Goal: Transaction & Acquisition: Purchase product/service

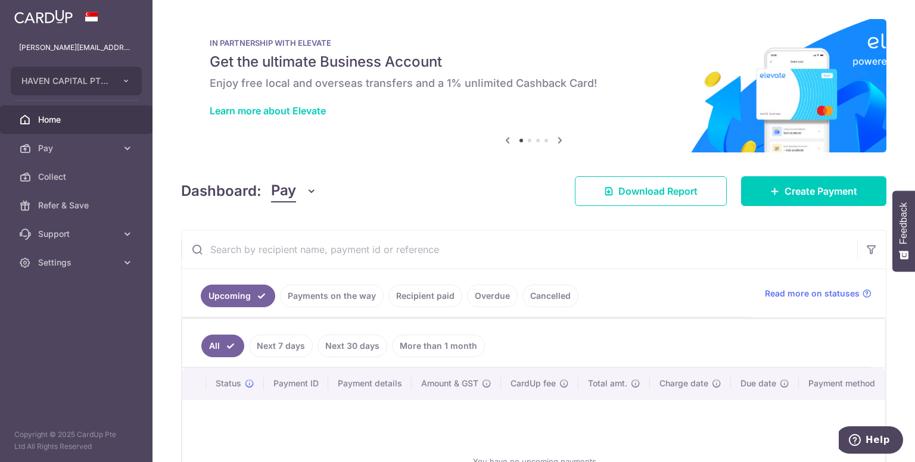
scroll to position [119, 0]
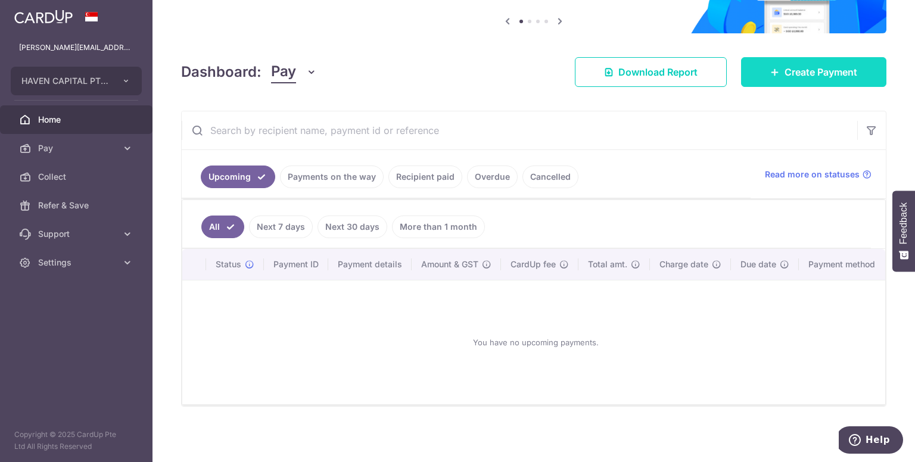
click at [785, 73] on span "Create Payment" at bounding box center [821, 72] width 73 height 14
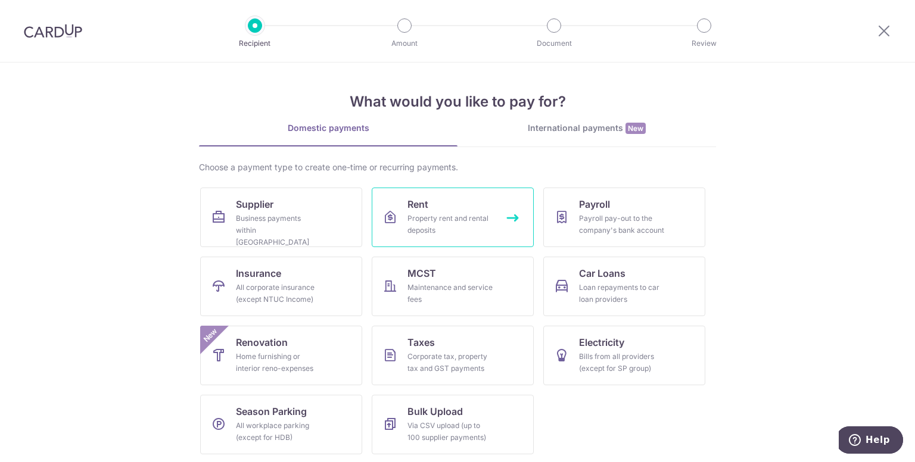
click at [447, 204] on link "Rent Property rent and rental deposits" at bounding box center [453, 218] width 162 height 60
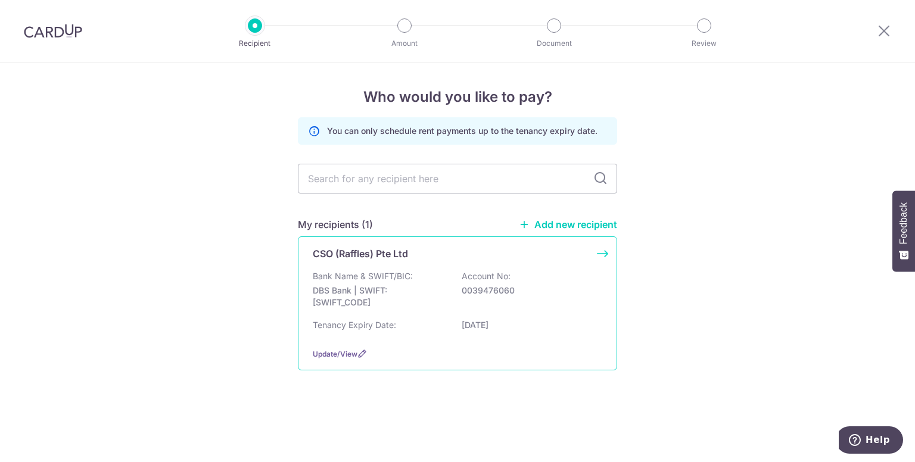
click at [369, 256] on p "CSO (Raffles) Pte Ltd" at bounding box center [360, 254] width 95 height 14
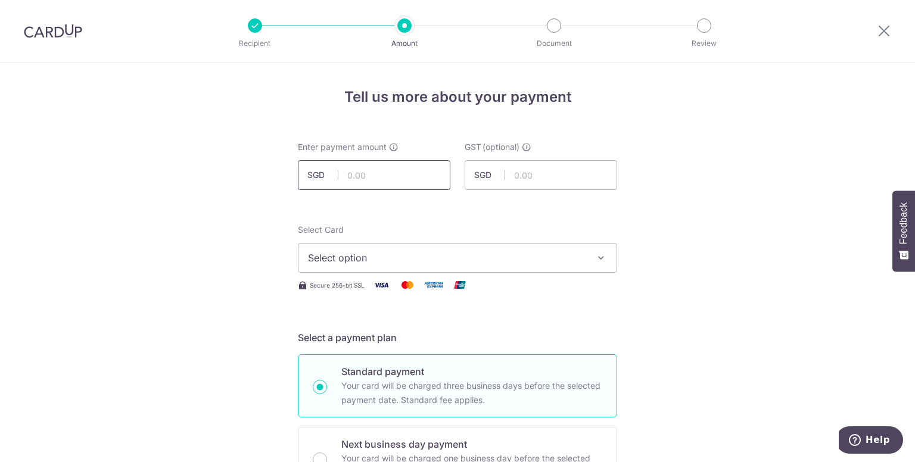
click at [396, 175] on input "text" at bounding box center [374, 175] width 153 height 30
type input "1,600.00"
click at [562, 182] on input "text" at bounding box center [541, 175] width 153 height 30
type input "144.00"
click at [599, 258] on icon "button" at bounding box center [601, 258] width 12 height 12
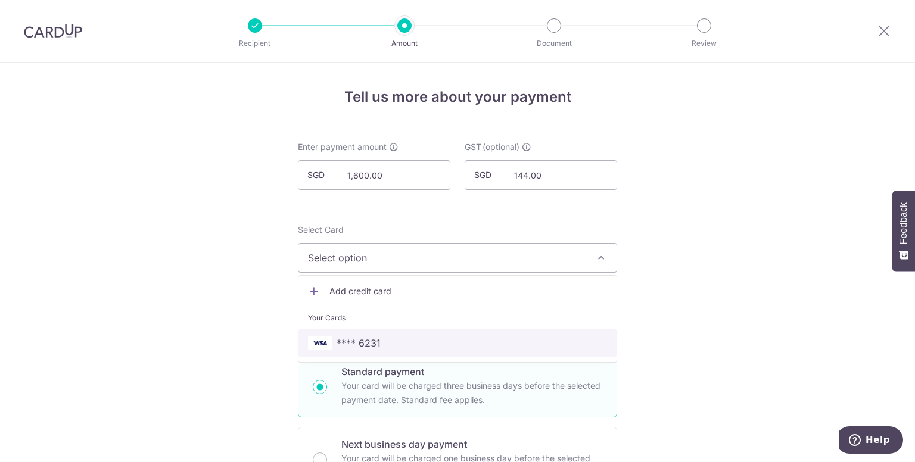
click at [367, 346] on span "**** 6231" at bounding box center [359, 343] width 44 height 14
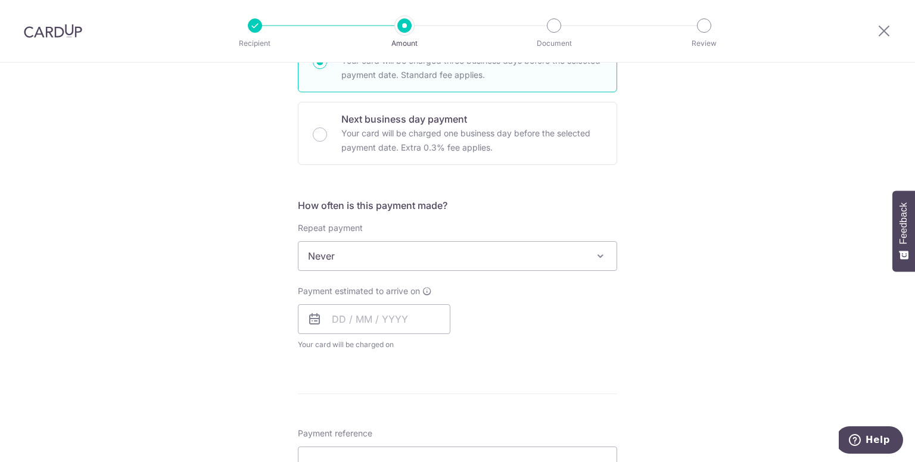
scroll to position [357, 0]
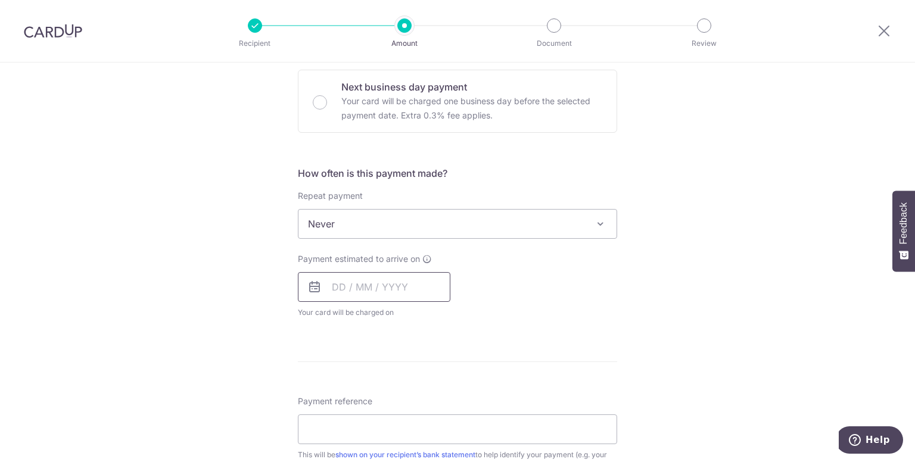
click at [329, 288] on input "text" at bounding box center [374, 287] width 153 height 30
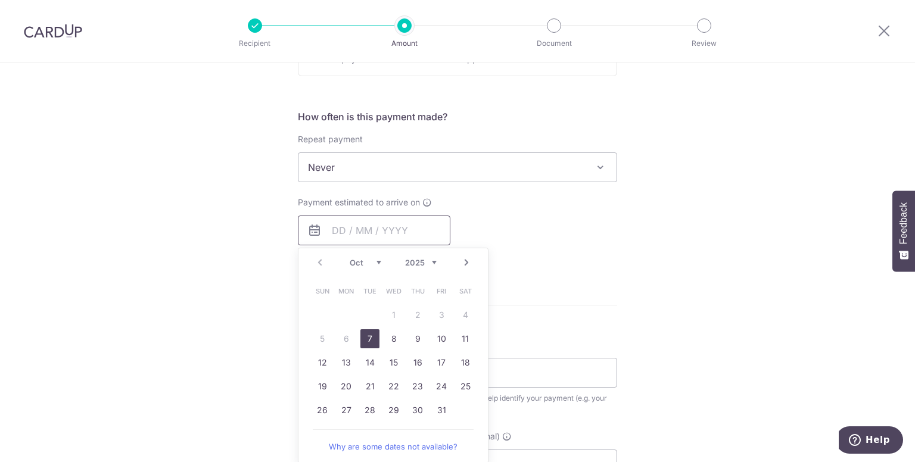
scroll to position [417, 0]
click at [391, 334] on link "8" at bounding box center [393, 335] width 19 height 19
type input "08/10/2025"
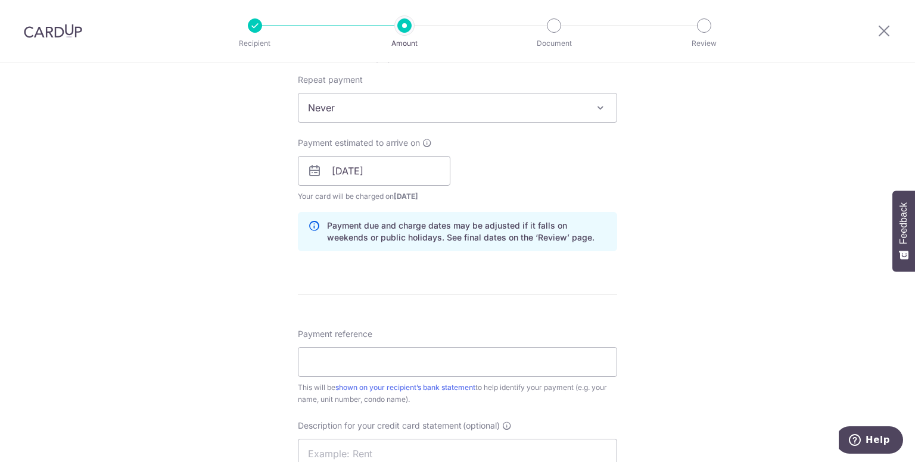
scroll to position [477, 0]
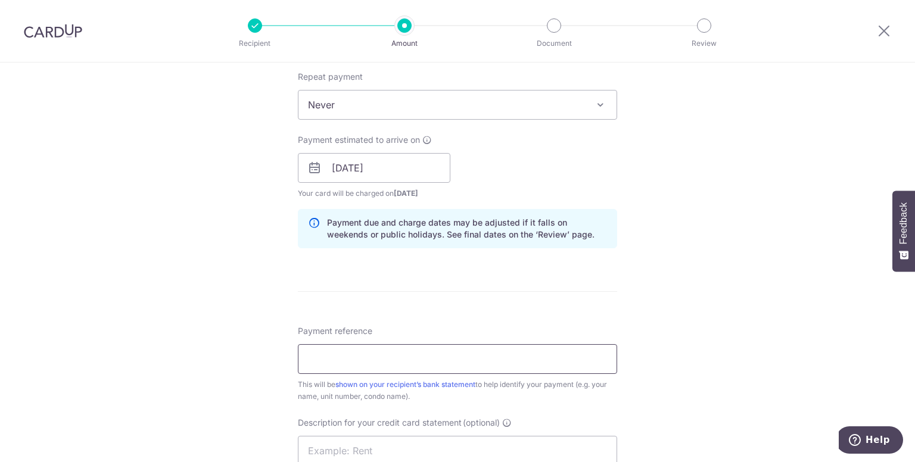
click at [437, 365] on input "Payment reference" at bounding box center [457, 359] width 319 height 30
type input "Kelvin Kwok"
drag, startPoint x: 400, startPoint y: 359, endPoint x: 282, endPoint y: 359, distance: 118.6
click at [282, 359] on div "Tell us more about your payment Enter payment amount SGD 1,600.00 1600.00 GST (…" at bounding box center [457, 189] width 915 height 1206
click at [391, 358] on input "Kelvin Kwok" at bounding box center [457, 359] width 319 height 30
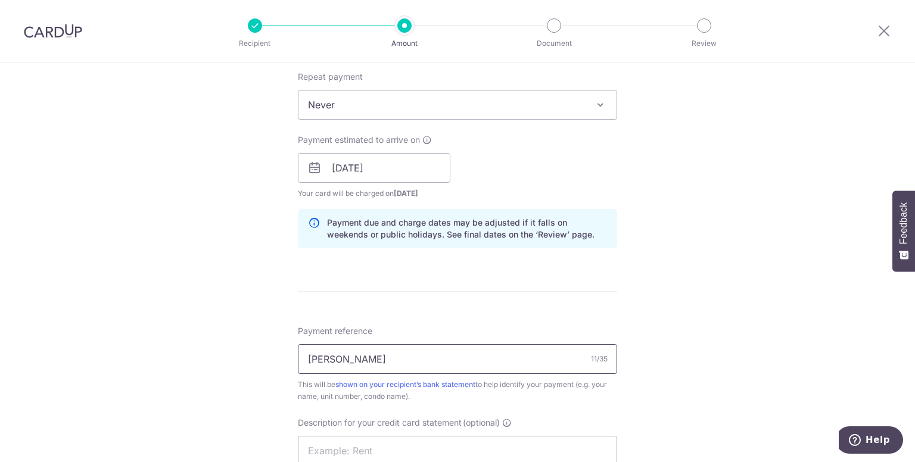
drag, startPoint x: 390, startPoint y: 360, endPoint x: 299, endPoint y: 358, distance: 91.2
click at [299, 358] on input "Kelvin Kwok" at bounding box center [457, 359] width 319 height 30
click at [400, 357] on input "Kelvin Kwok" at bounding box center [457, 359] width 319 height 30
click at [391, 362] on input "Kelvin Kwok" at bounding box center [457, 359] width 319 height 30
drag, startPoint x: 391, startPoint y: 362, endPoint x: 286, endPoint y: 366, distance: 104.9
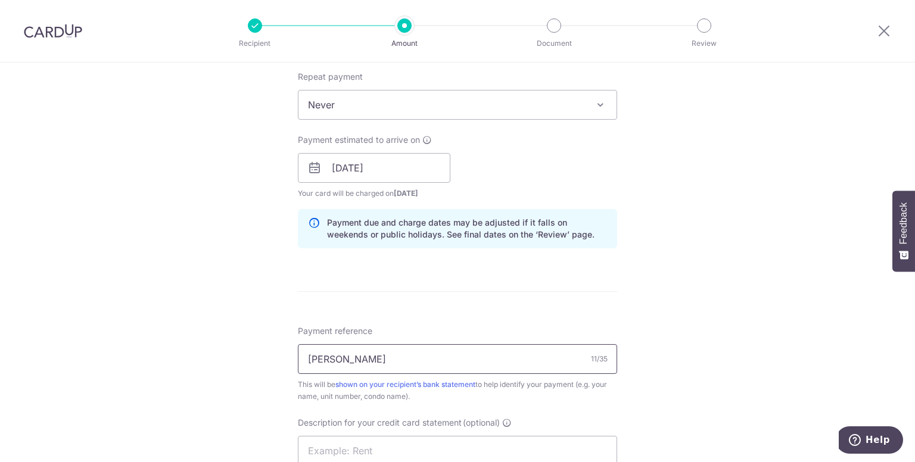
click at [288, 365] on div "Tell us more about your payment Enter payment amount SGD 1,600.00 1600.00 GST (…" at bounding box center [457, 189] width 915 height 1206
click at [385, 359] on input "Kelvin Kwok" at bounding box center [457, 359] width 319 height 30
drag, startPoint x: 440, startPoint y: 363, endPoint x: 211, endPoint y: 342, distance: 229.7
click at [211, 342] on div "Tell us more about your payment Enter payment amount SGD 1,600.00 1600.00 GST (…" at bounding box center [457, 189] width 915 height 1206
click at [326, 358] on input "Payment reference" at bounding box center [457, 359] width 319 height 30
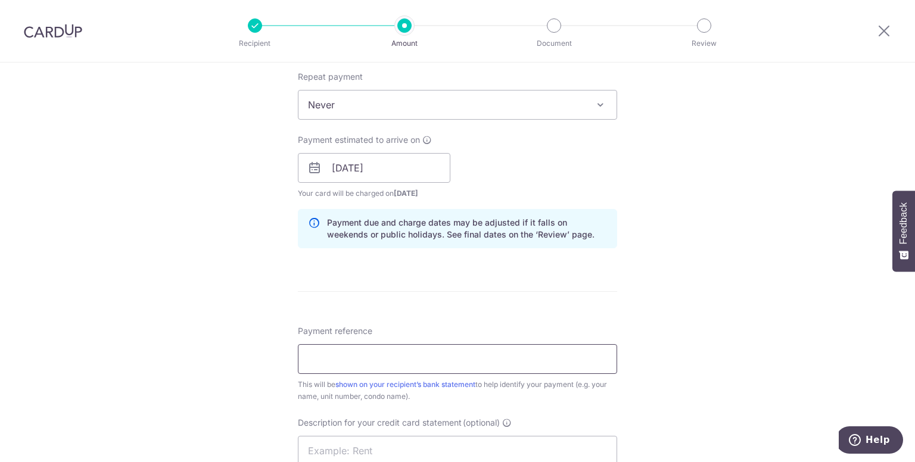
type input "Suite 4616"
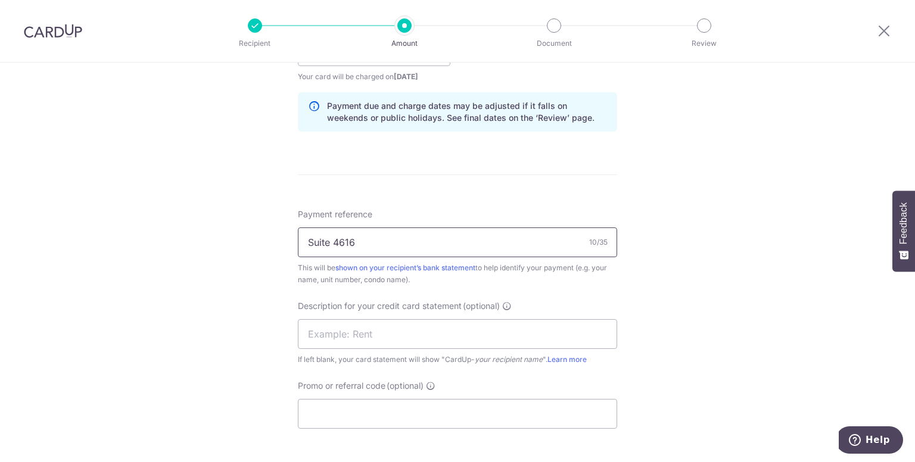
scroll to position [596, 0]
click at [484, 335] on input "text" at bounding box center [457, 332] width 319 height 30
type input "Rent"
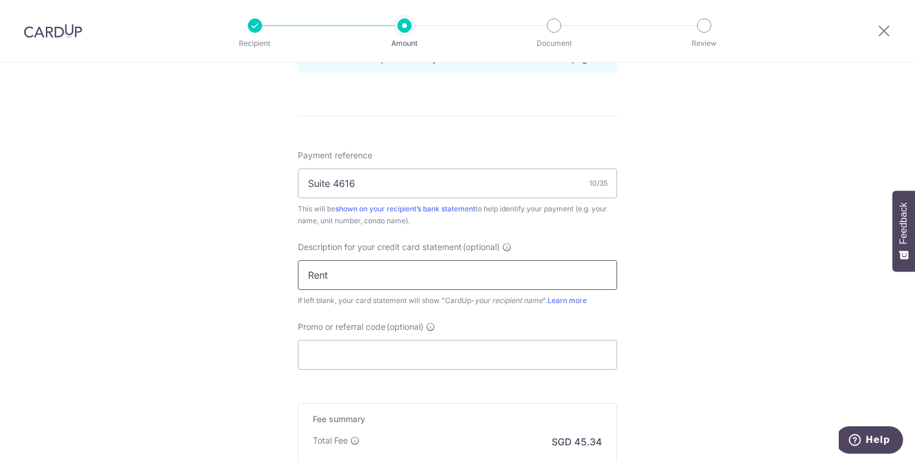
scroll to position [655, 0]
click at [442, 346] on input "Promo or referral code (optional)" at bounding box center [457, 352] width 319 height 30
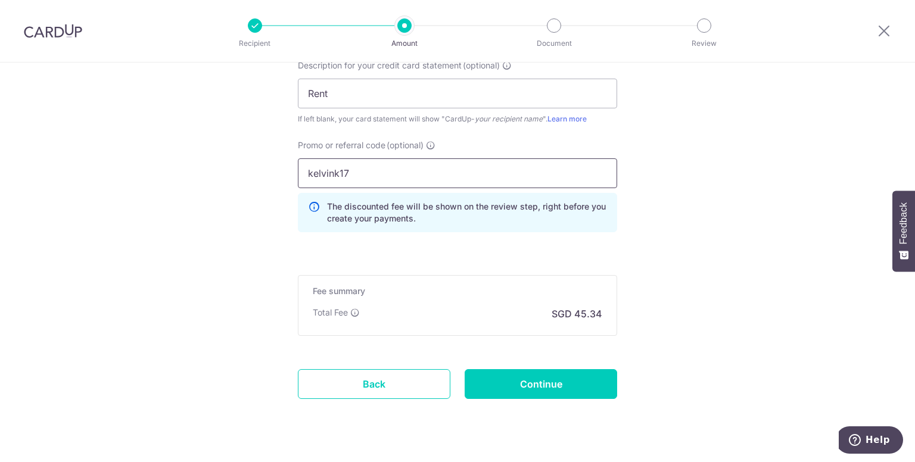
scroll to position [858, 0]
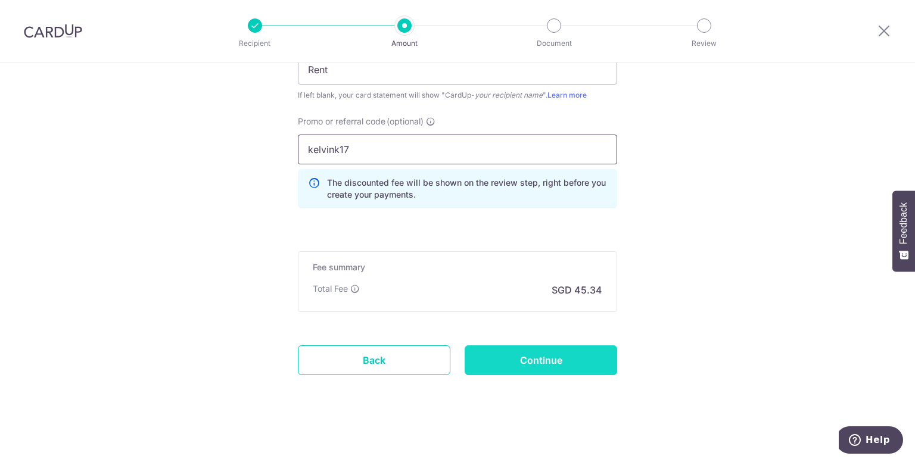
type input "kelvink17"
click at [533, 357] on input "Continue" at bounding box center [541, 361] width 153 height 30
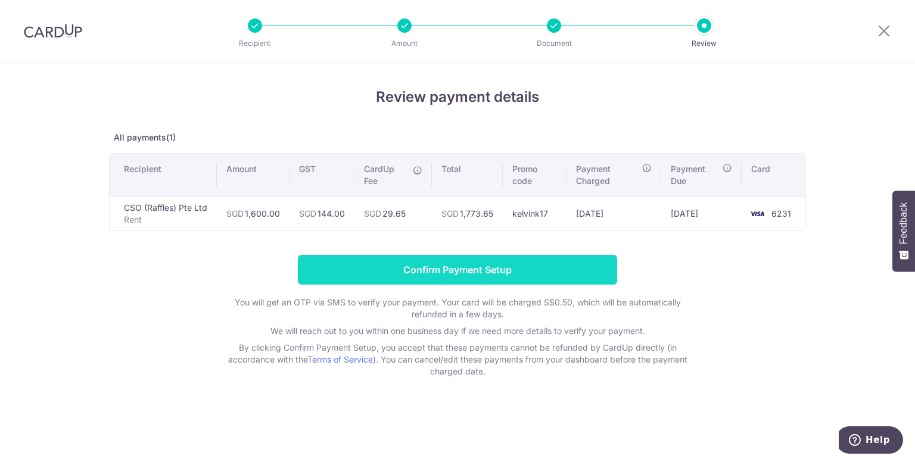
click at [464, 267] on input "Confirm Payment Setup" at bounding box center [457, 270] width 319 height 30
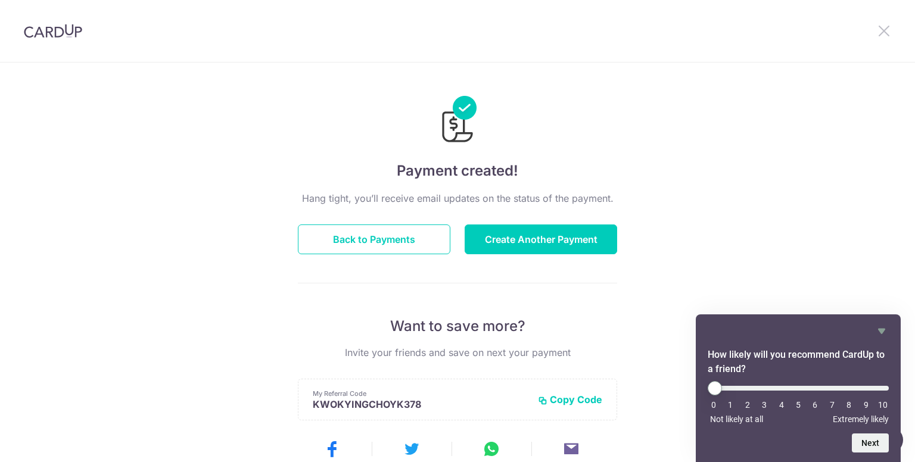
click at [886, 29] on icon at bounding box center [884, 30] width 14 height 15
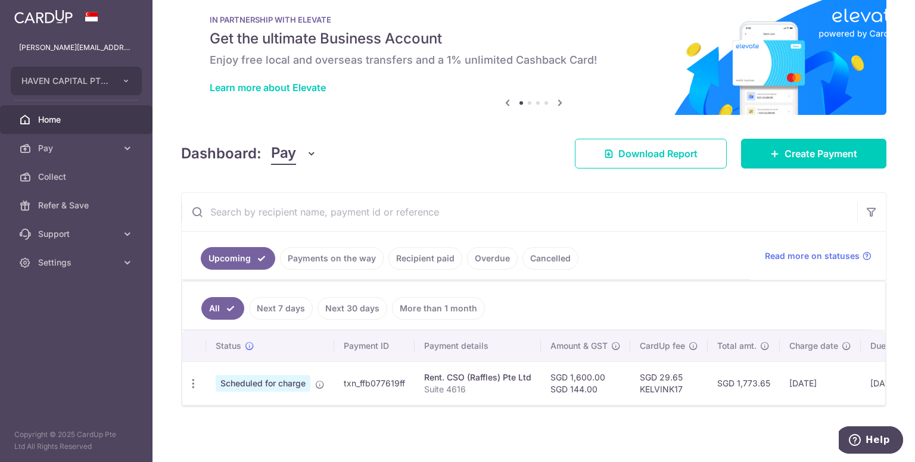
scroll to position [29, 0]
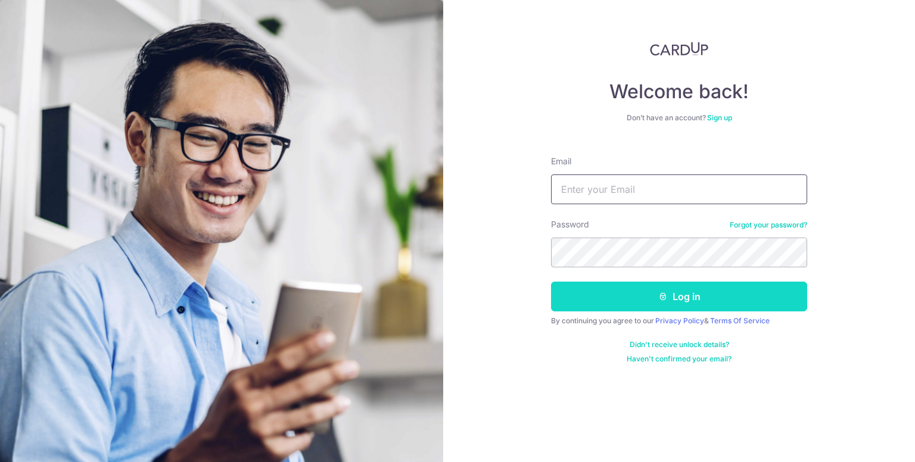
type input "[PERSON_NAME][EMAIL_ADDRESS][DOMAIN_NAME]"
click at [651, 296] on button "Log in" at bounding box center [679, 297] width 256 height 30
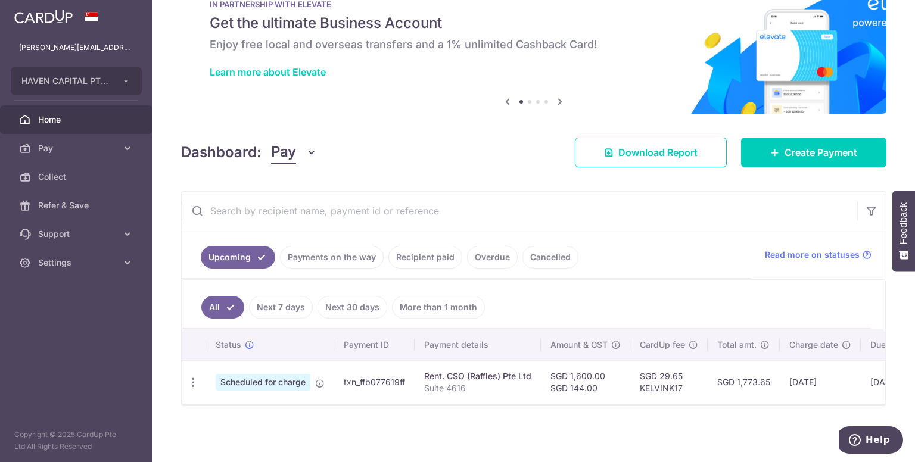
scroll to position [43, 0]
